Goal: Task Accomplishment & Management: Use online tool/utility

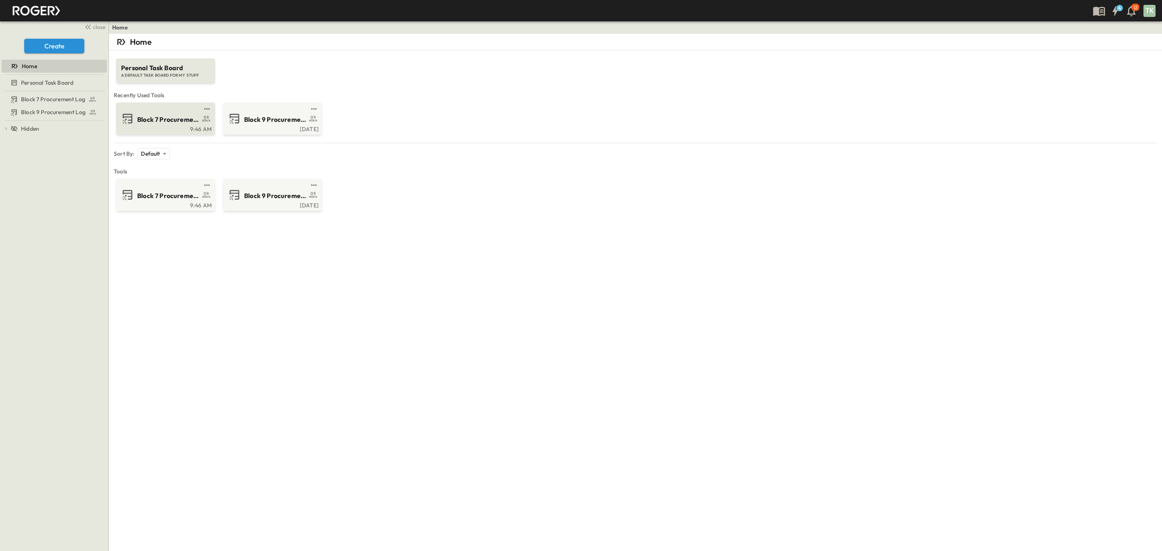
click at [161, 114] on div "Block 7 Procurement Log" at bounding box center [176, 118] width 79 height 11
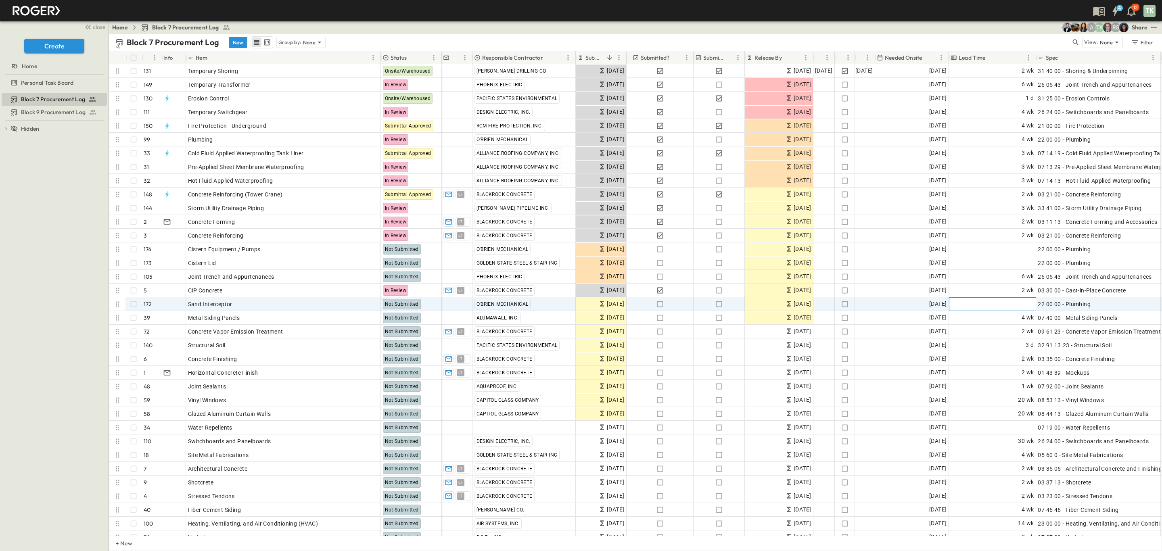
click at [1016, 304] on span "Add Duration" at bounding box center [1016, 304] width 35 height 8
type input "*"
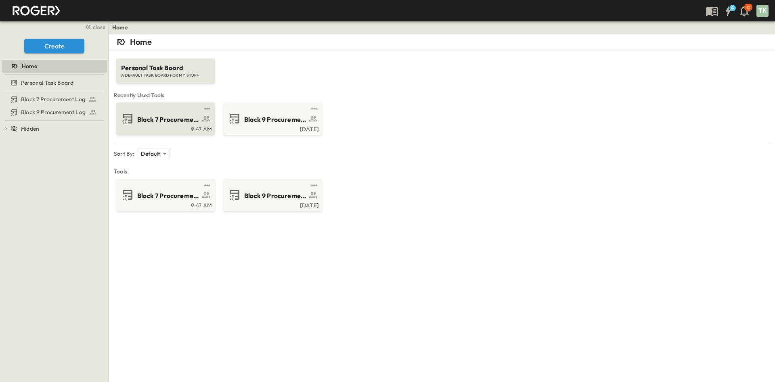
click at [165, 117] on span "Block 7 Procurement Log" at bounding box center [168, 119] width 63 height 9
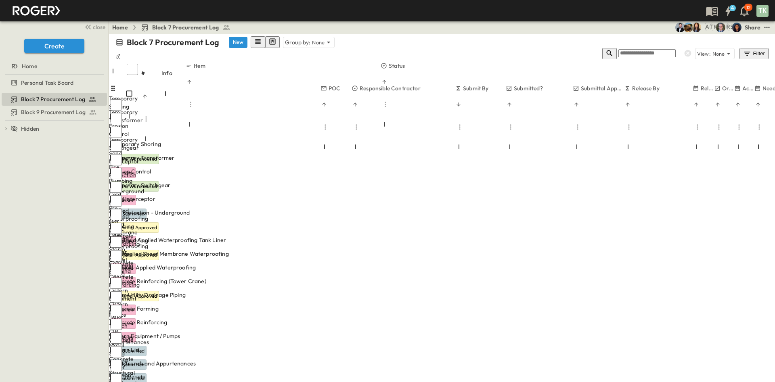
scroll to position [0, 121]
click at [312, 43] on p "None" at bounding box center [318, 42] width 13 height 8
click at [305, 99] on p "Responsible Contractor" at bounding box center [295, 103] width 57 height 8
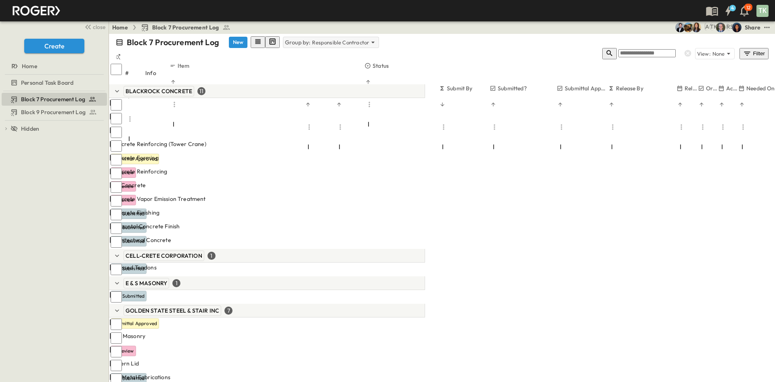
click at [325, 38] on p "Responsible Contractor" at bounding box center [340, 42] width 57 height 8
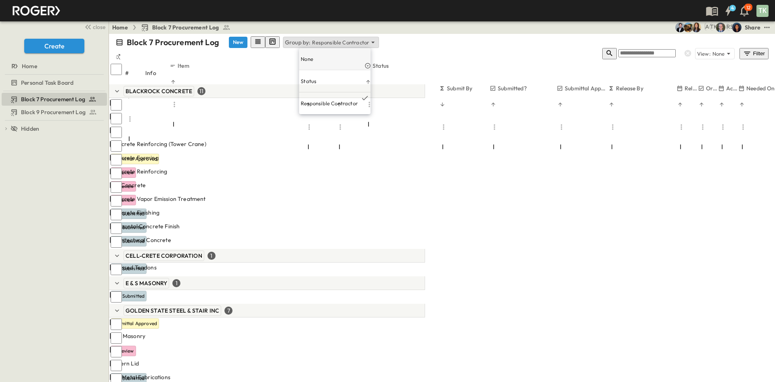
click at [314, 54] on div "None" at bounding box center [334, 59] width 71 height 22
